Goal: Obtain resource: Download file/media

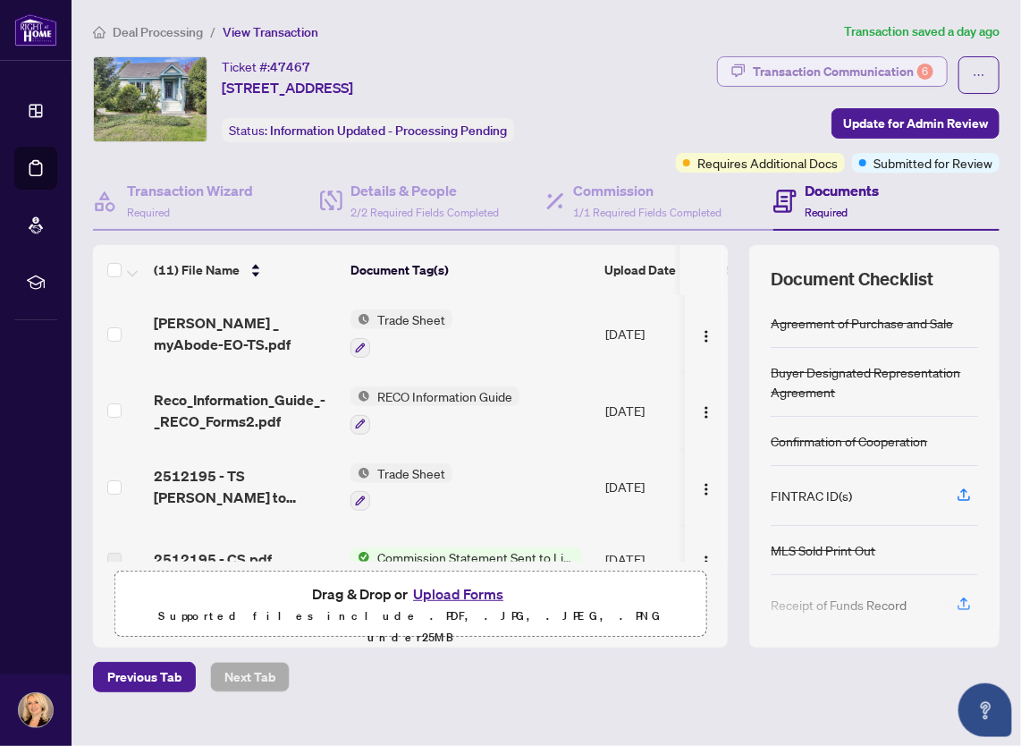
click at [811, 77] on div "Transaction Communication 6" at bounding box center [843, 71] width 181 height 29
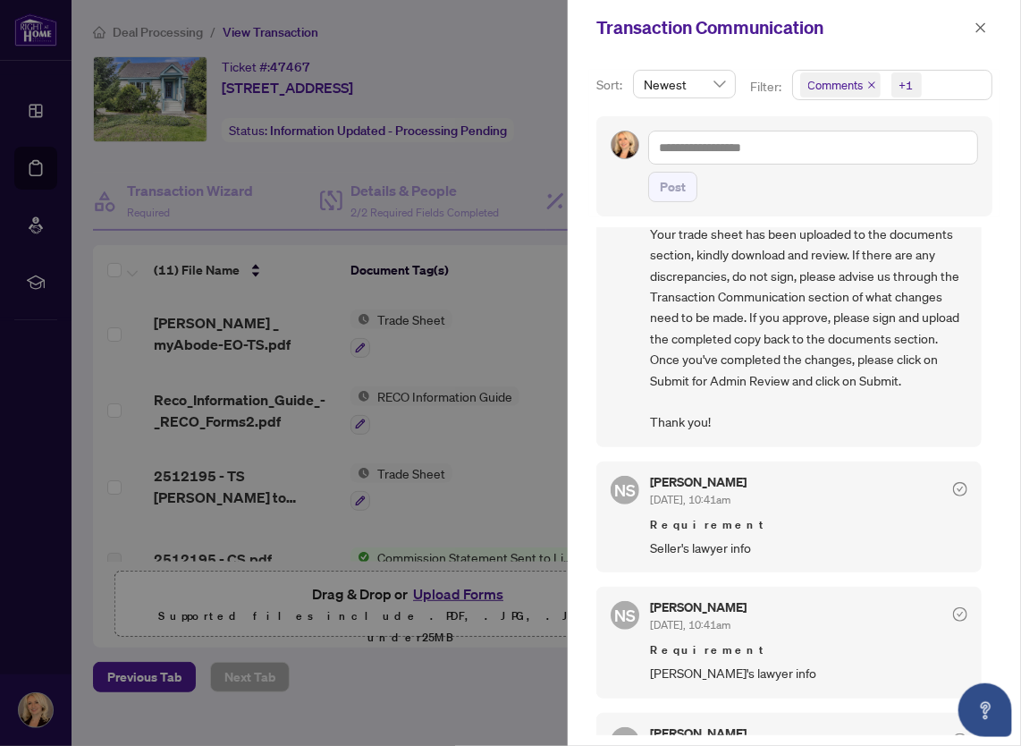
scroll to position [358, 0]
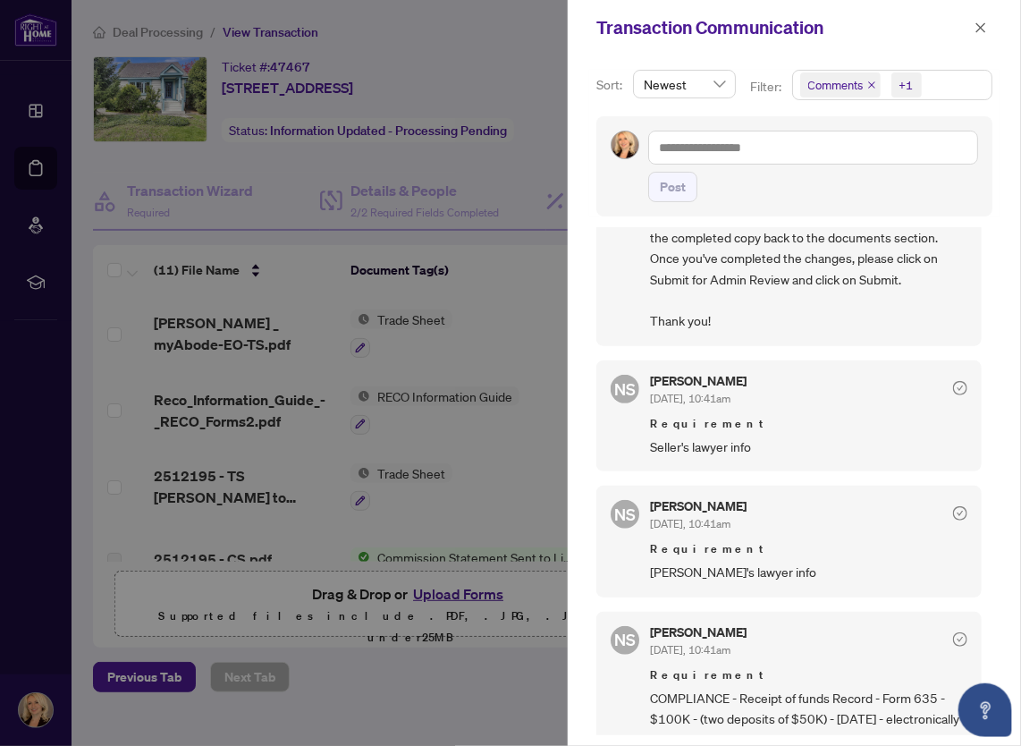
click at [198, 320] on div at bounding box center [510, 373] width 1021 height 746
click at [470, 662] on div at bounding box center [510, 373] width 1021 height 746
click at [978, 28] on icon "close" at bounding box center [980, 27] width 13 height 13
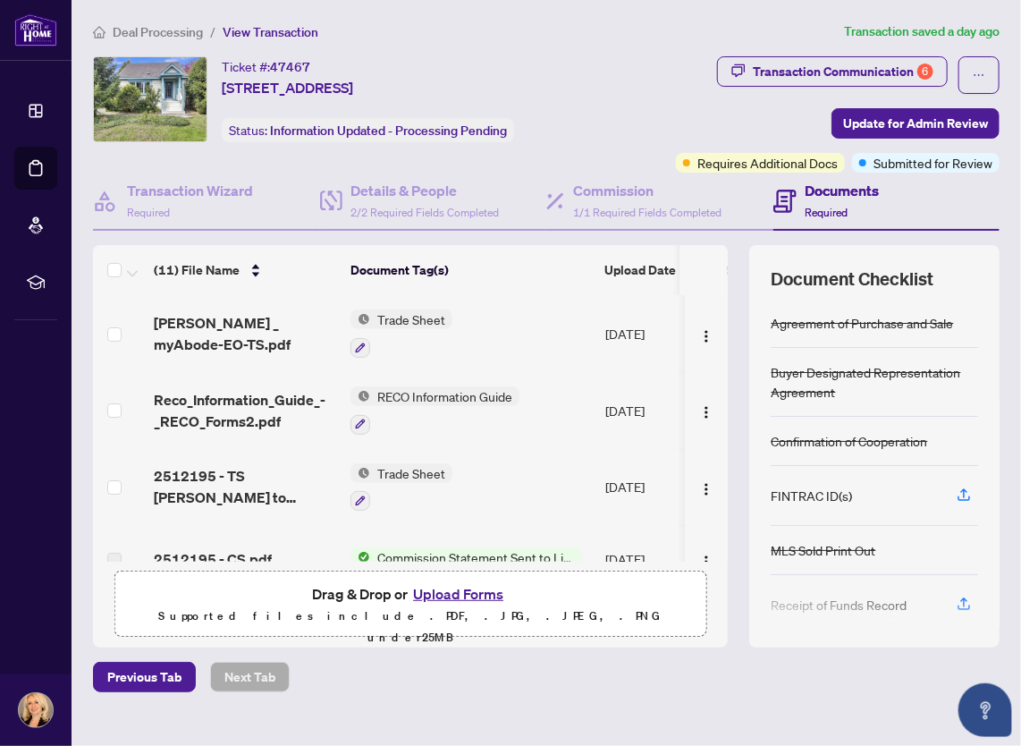
click at [426, 318] on span "Trade Sheet" at bounding box center [411, 319] width 82 height 20
click at [239, 321] on span "[PERSON_NAME] _ myAbode-EO-TS.pdf" at bounding box center [245, 333] width 182 height 43
